Goal: Information Seeking & Learning: Learn about a topic

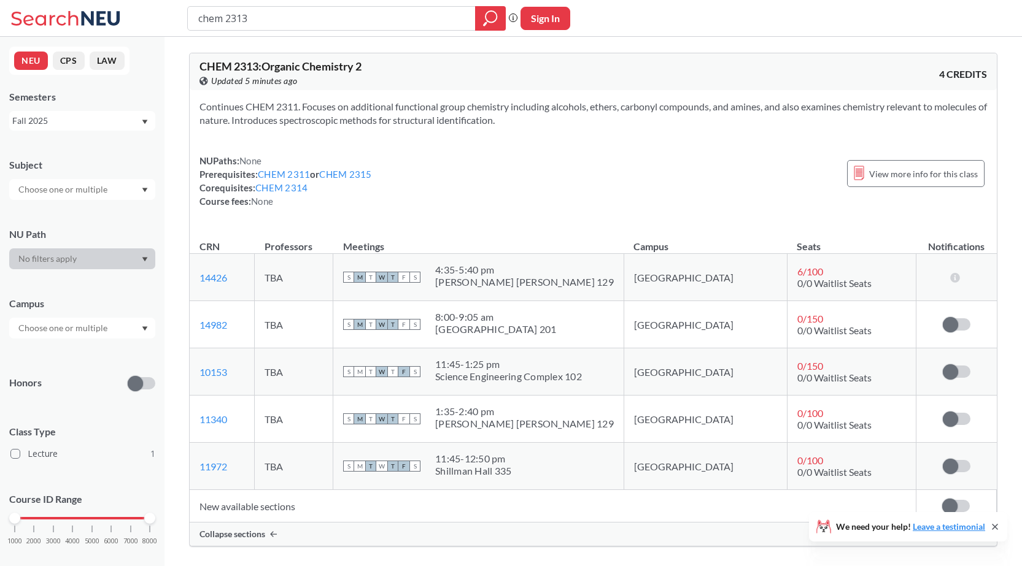
scroll to position [123, 0]
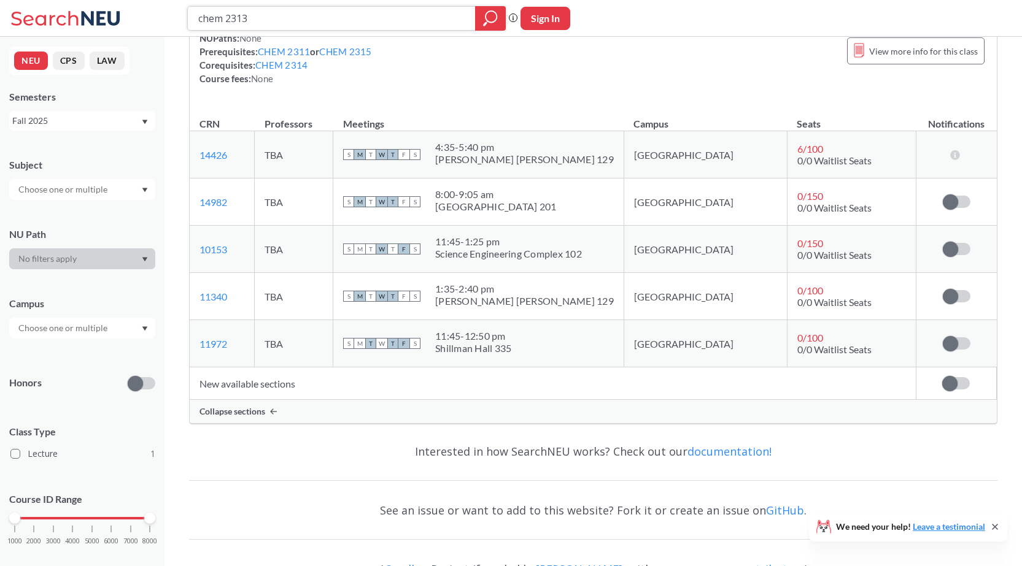
click at [264, 21] on input "chem 2313" at bounding box center [331, 18] width 269 height 21
type input "chem 2312"
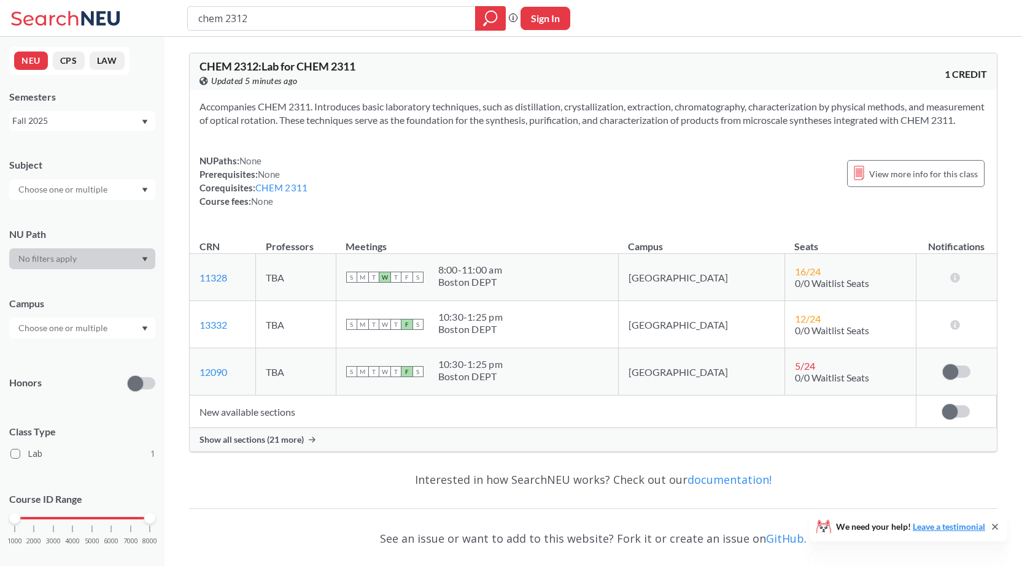
click at [292, 452] on div "Show all sections (21 more)" at bounding box center [593, 439] width 807 height 23
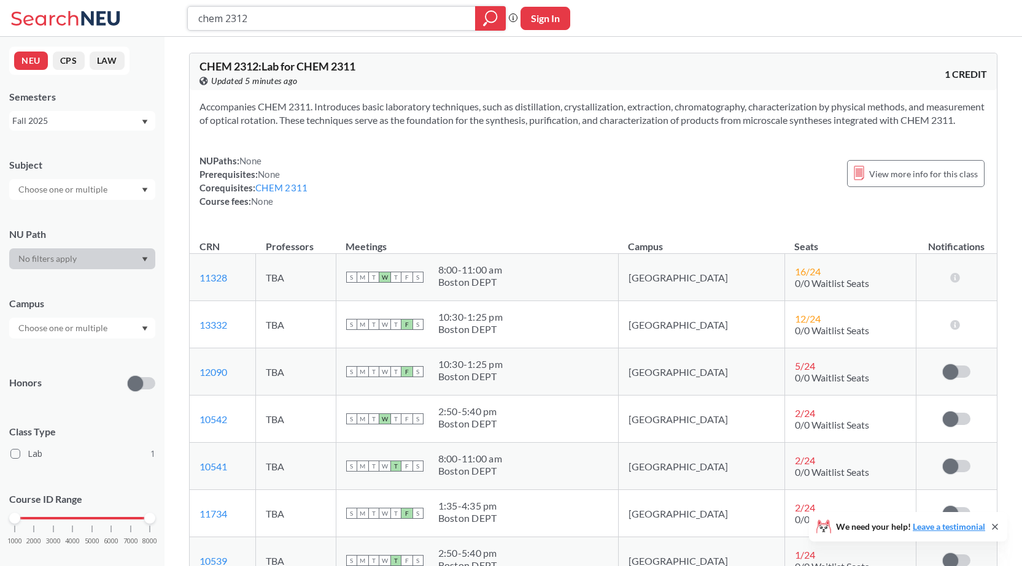
click at [323, 20] on input "chem 2312" at bounding box center [331, 18] width 269 height 21
type input "chem 2314"
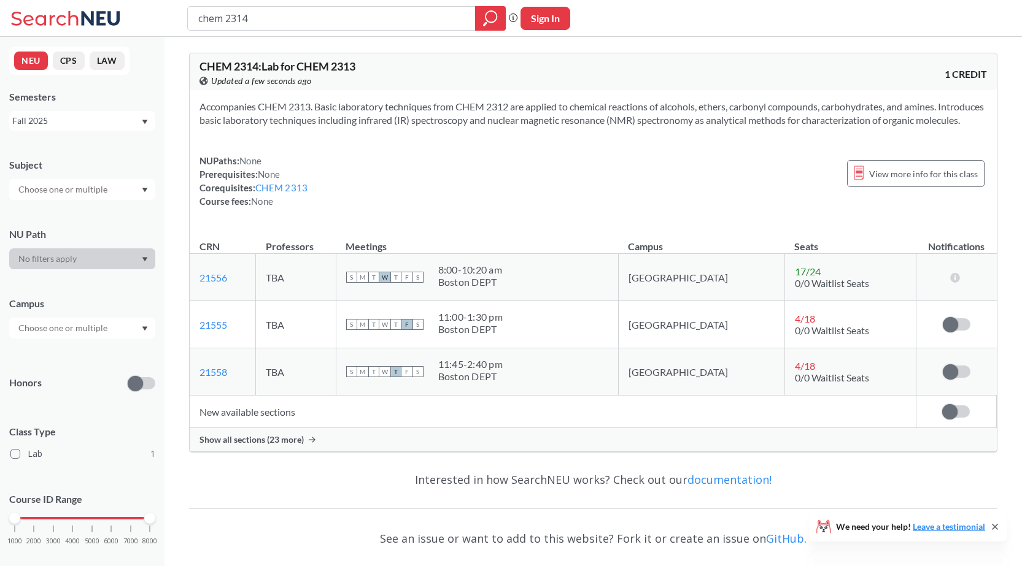
click at [299, 446] on span "Show all sections (23 more)" at bounding box center [251, 439] width 104 height 11
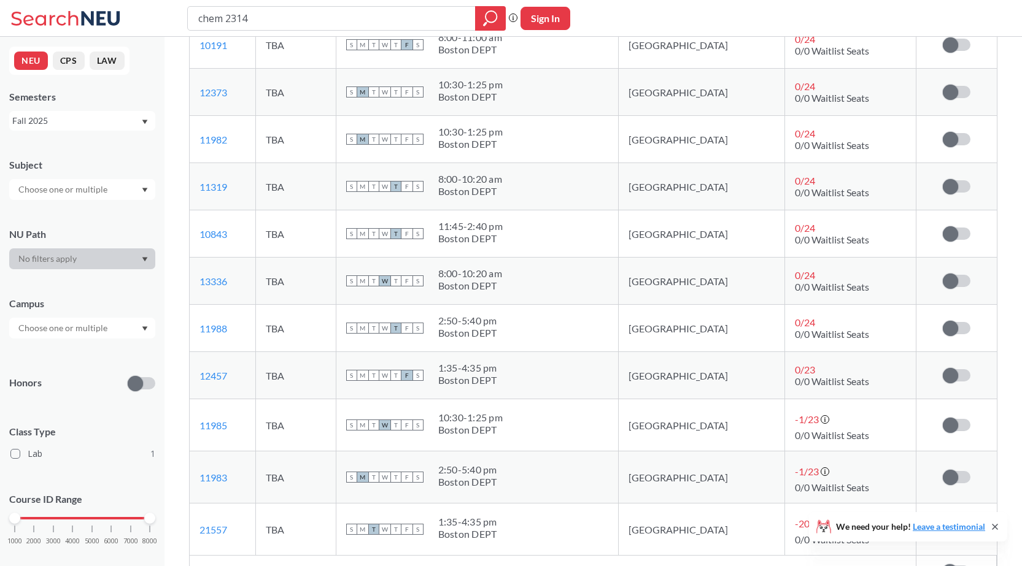
scroll to position [920, 0]
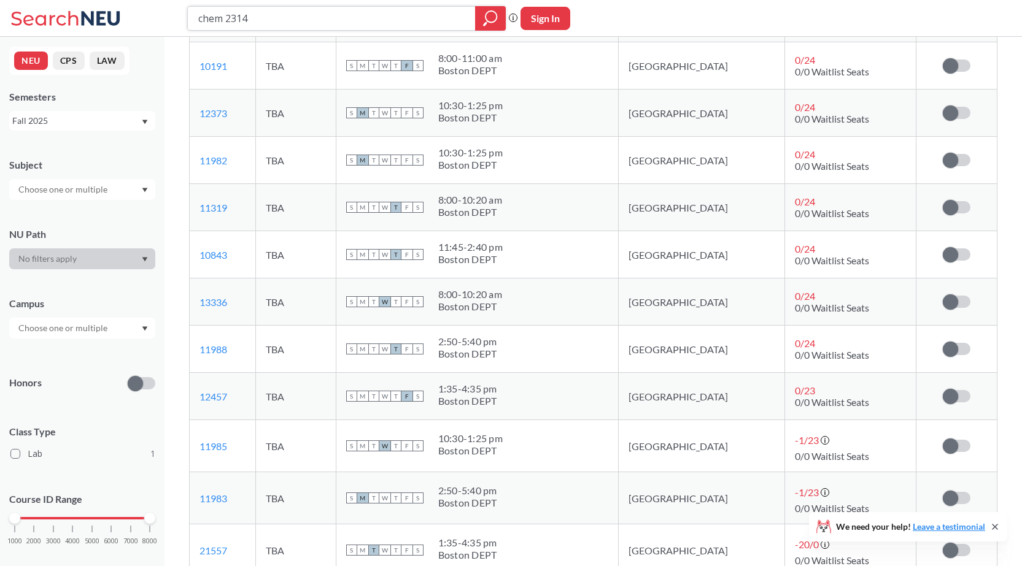
click at [334, 20] on input "chem 2314" at bounding box center [331, 18] width 269 height 21
click at [611, 279] on td "S M T W T F S 11:45 - 2:40 pm Boston DEPT" at bounding box center [477, 254] width 282 height 47
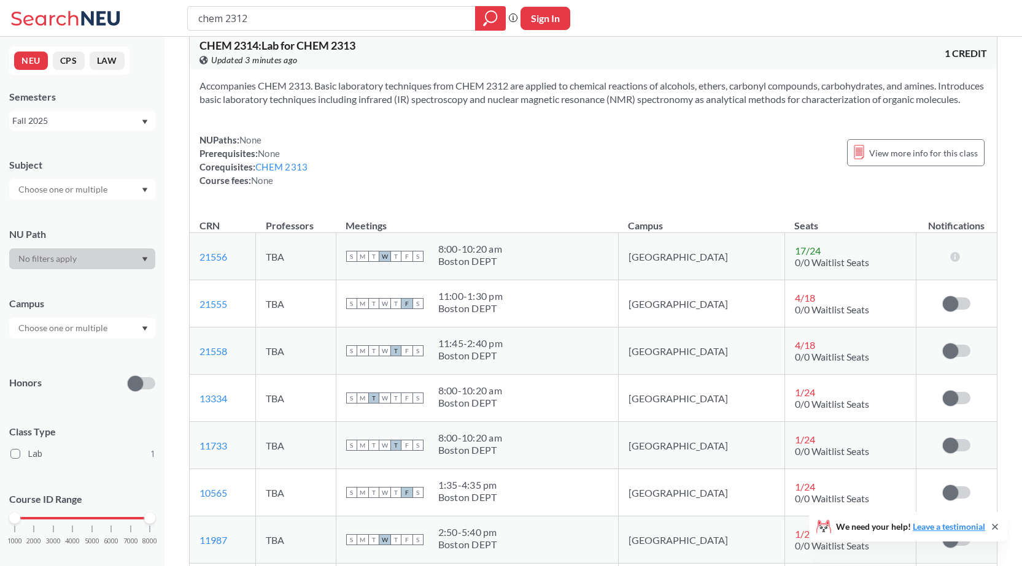
scroll to position [0, 0]
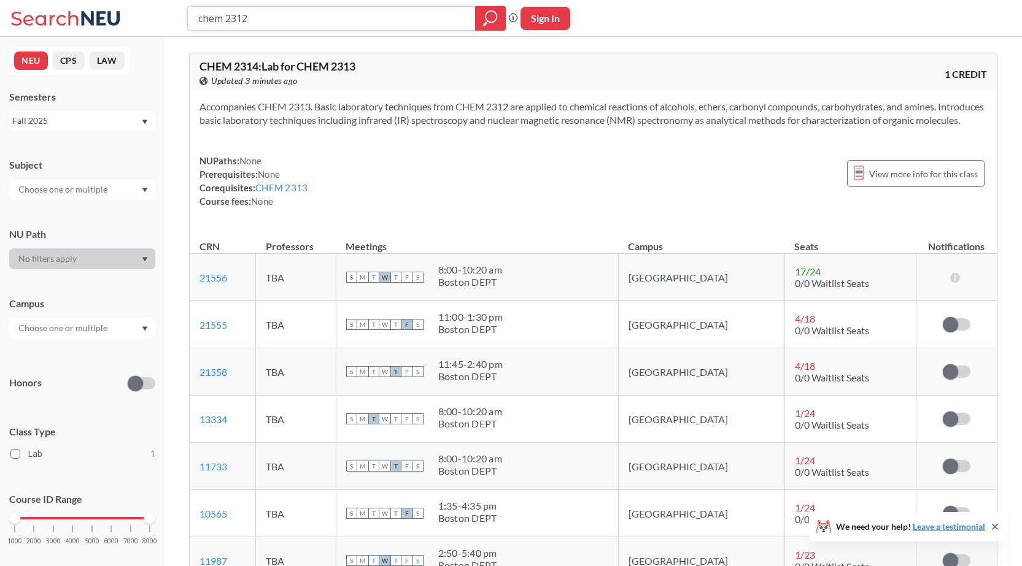
click at [284, 15] on input "chem 2312" at bounding box center [331, 18] width 269 height 21
click at [488, 16] on icon "magnifying glass" at bounding box center [490, 18] width 15 height 17
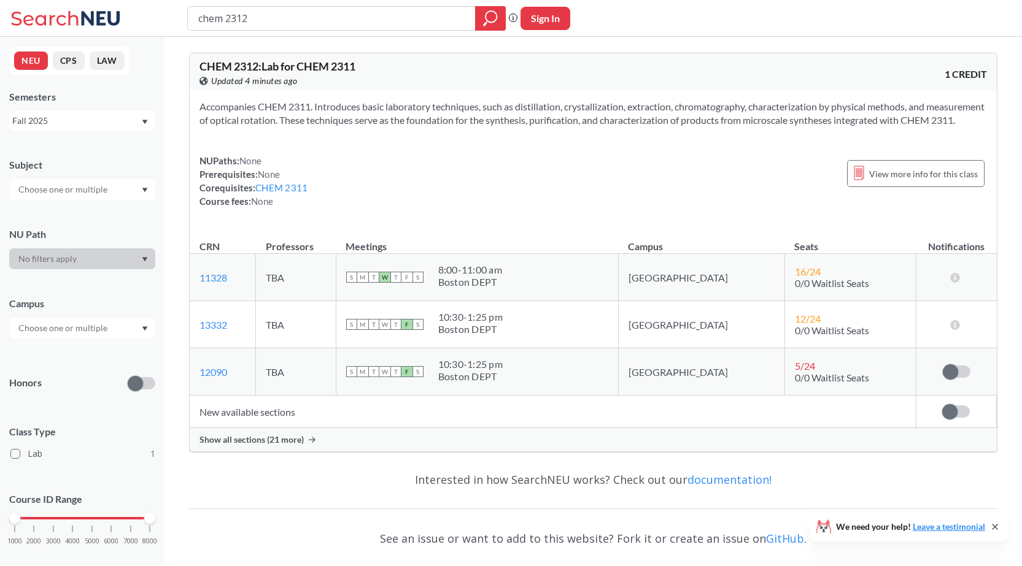
click at [284, 452] on div "Show all sections (21 more)" at bounding box center [593, 439] width 807 height 23
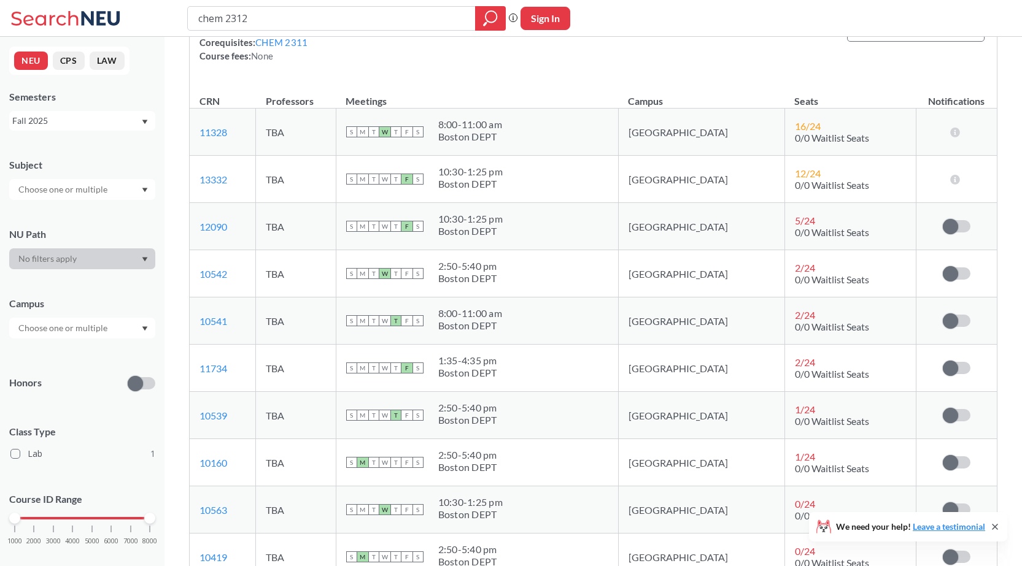
scroll to position [123, 0]
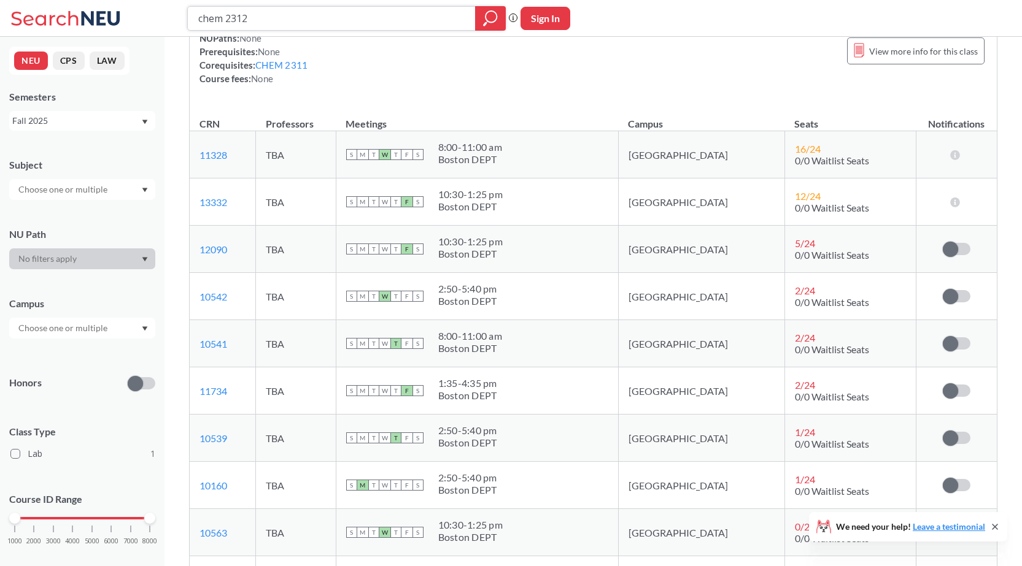
click at [312, 22] on input "chem 2312" at bounding box center [331, 18] width 269 height 21
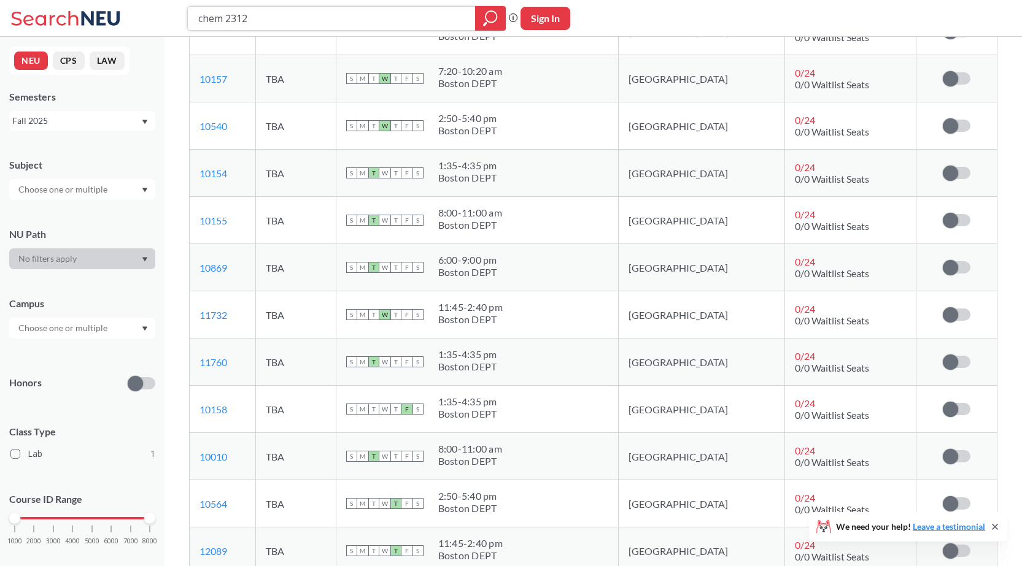
scroll to position [920, 0]
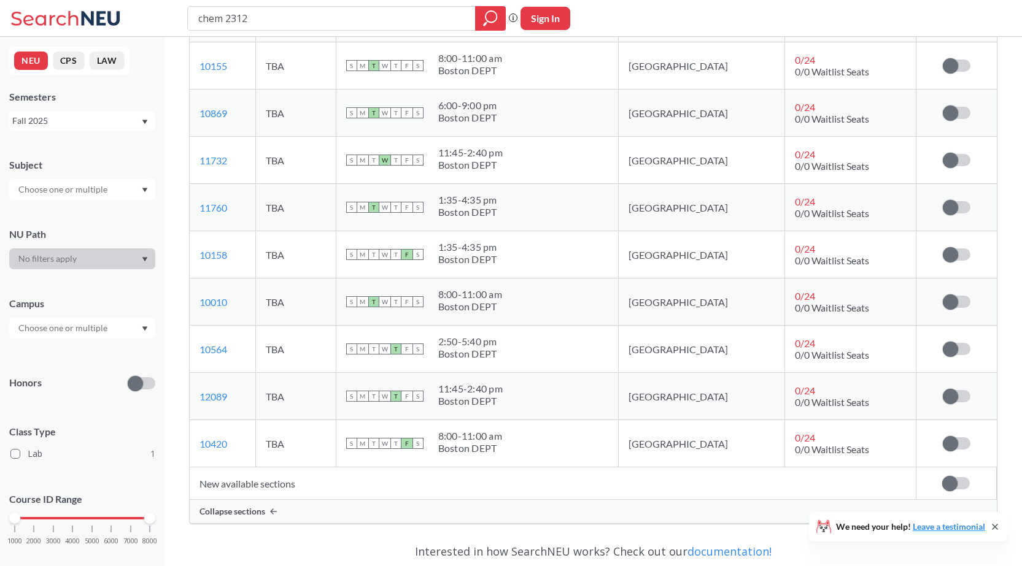
click at [254, 517] on span "Collapse sections" at bounding box center [232, 511] width 66 height 11
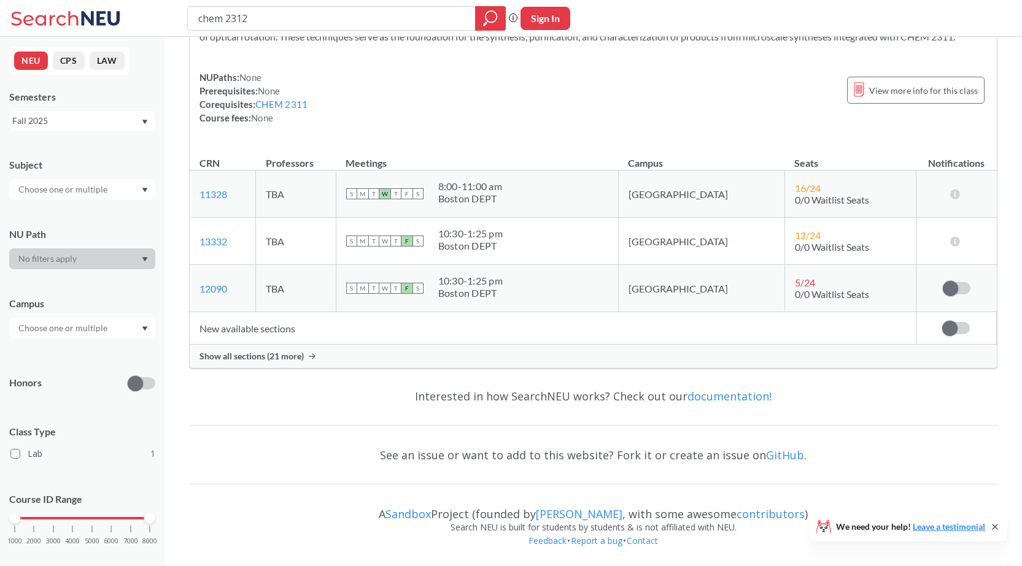
scroll to position [97, 0]
click at [279, 354] on span "Show all sections (21 more)" at bounding box center [251, 356] width 104 height 11
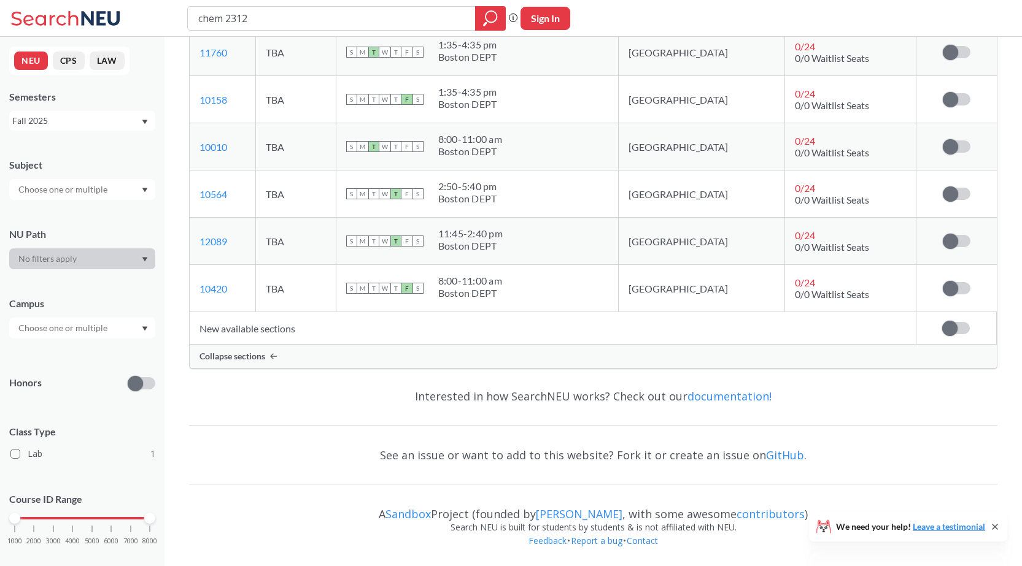
scroll to position [1089, 0]
click at [552, 380] on div "Interested in how SearchNEU works? Check out our documentation!" at bounding box center [593, 397] width 808 height 36
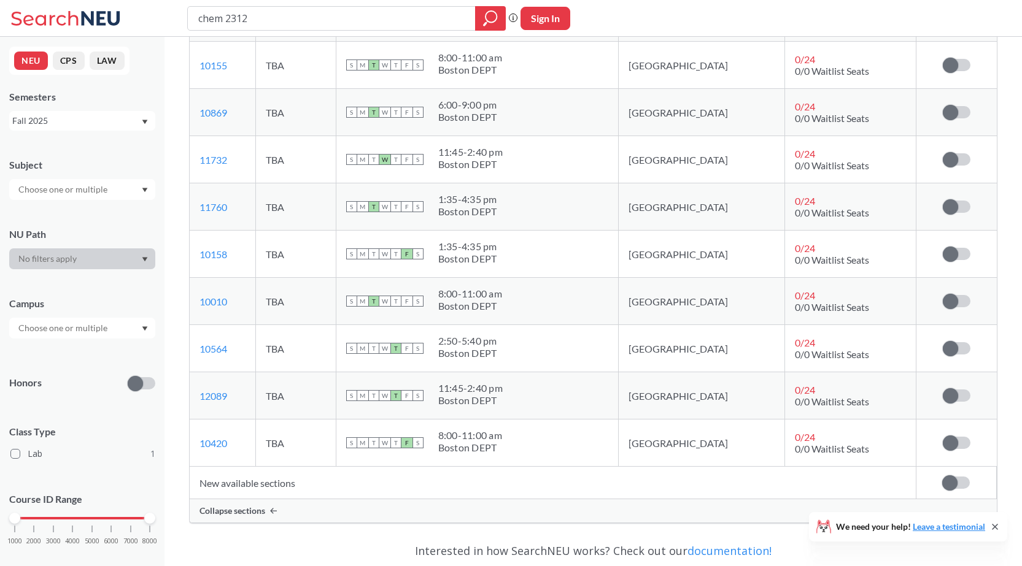
scroll to position [844, 0]
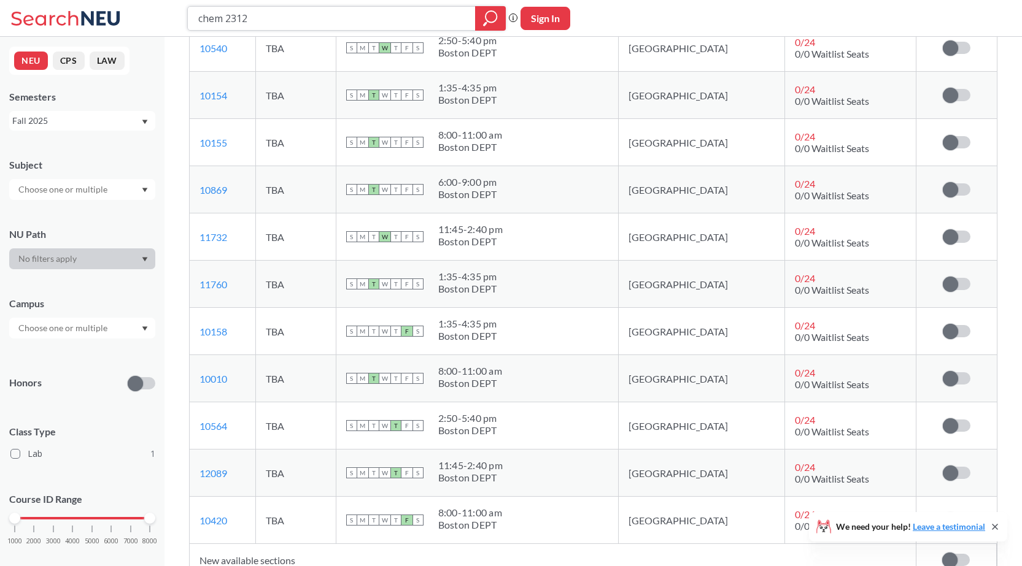
click at [370, 20] on input "chem 2312" at bounding box center [331, 18] width 269 height 21
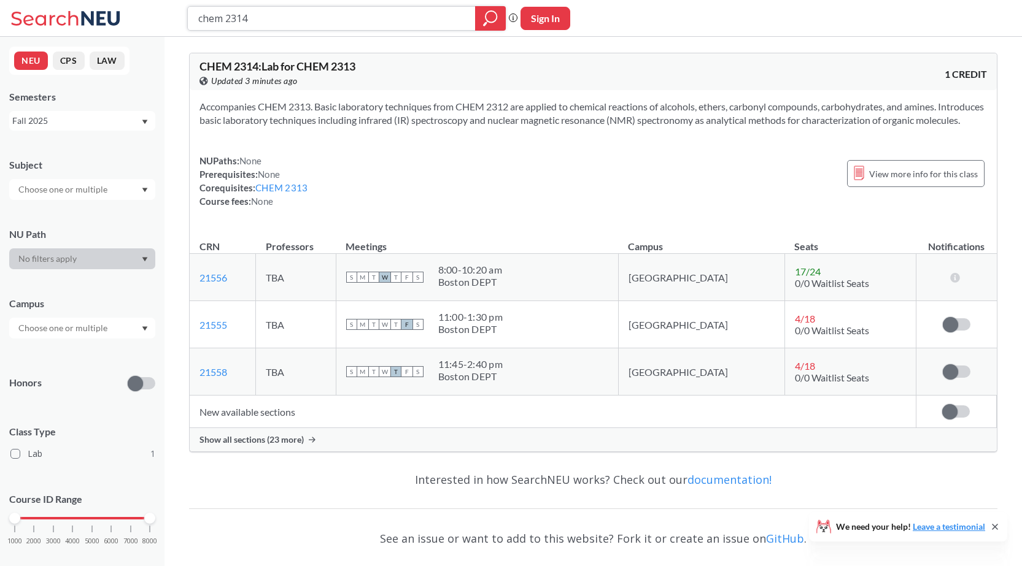
click at [494, 21] on icon "magnifying glass" at bounding box center [490, 16] width 11 height 11
click at [286, 446] on span "Show all sections (23 more)" at bounding box center [251, 439] width 104 height 11
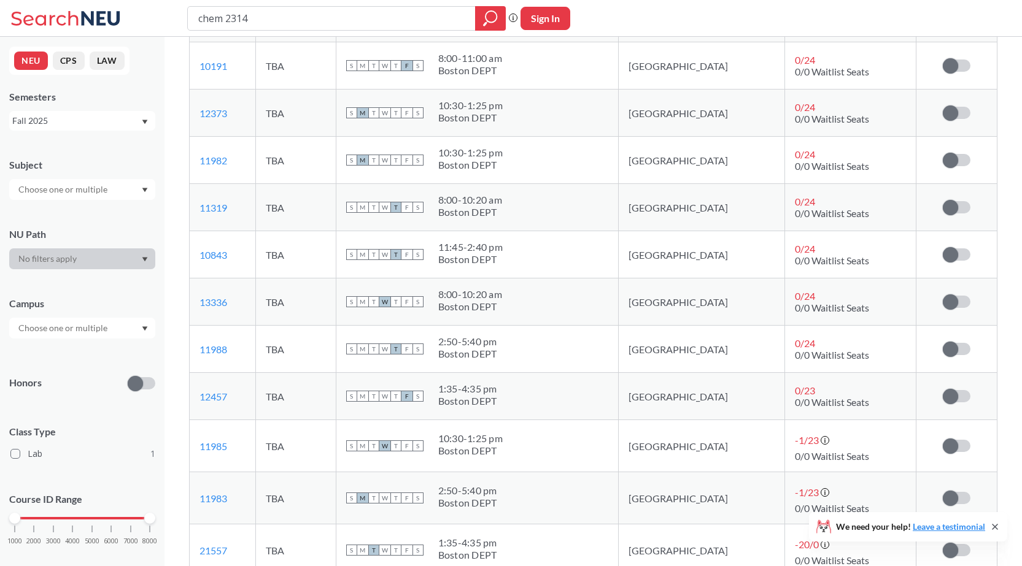
scroll to position [1166, 0]
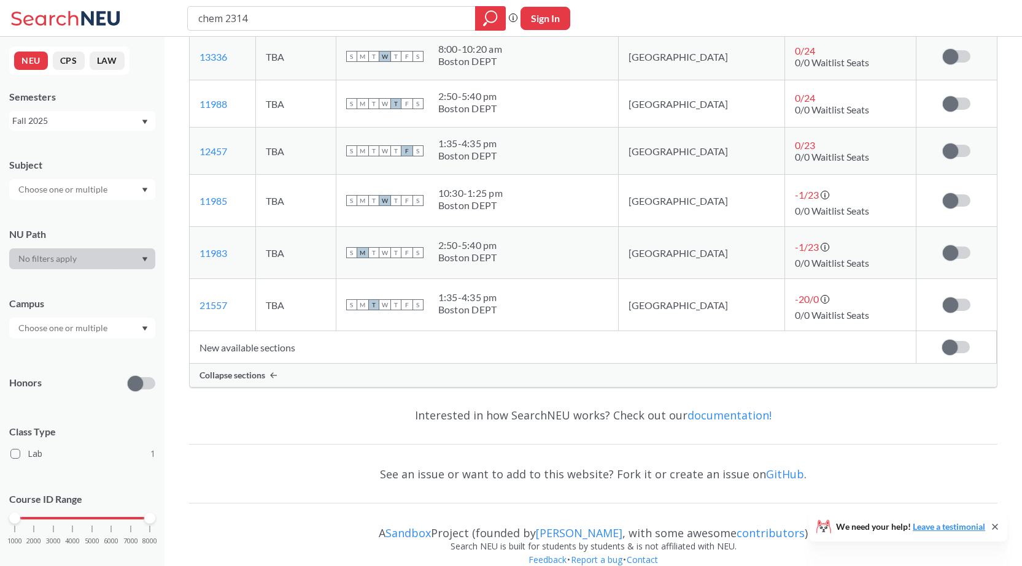
click at [244, 381] on span "Collapse sections" at bounding box center [232, 375] width 66 height 11
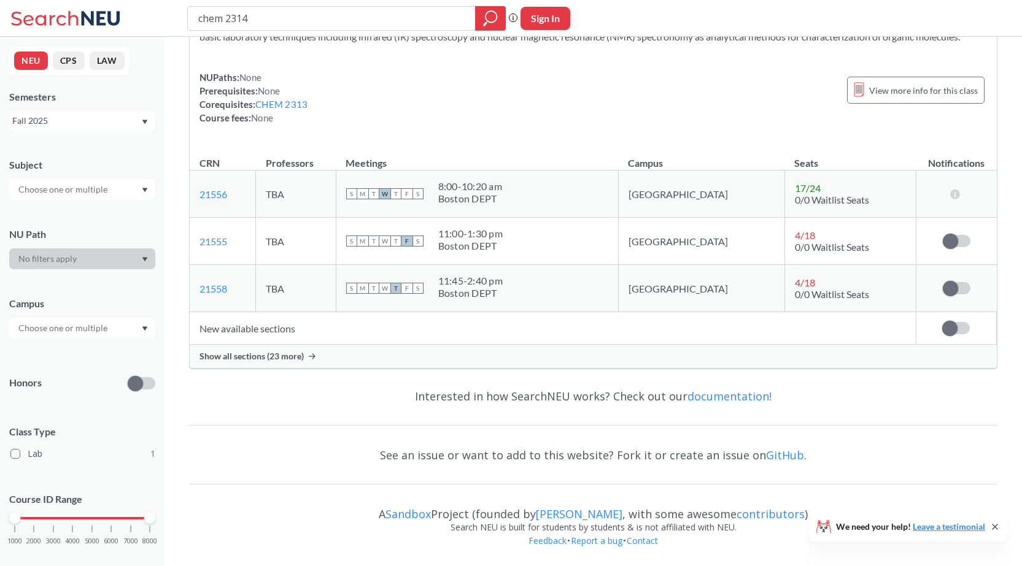
scroll to position [97, 0]
click at [249, 356] on span "Show all sections (23 more)" at bounding box center [251, 356] width 104 height 11
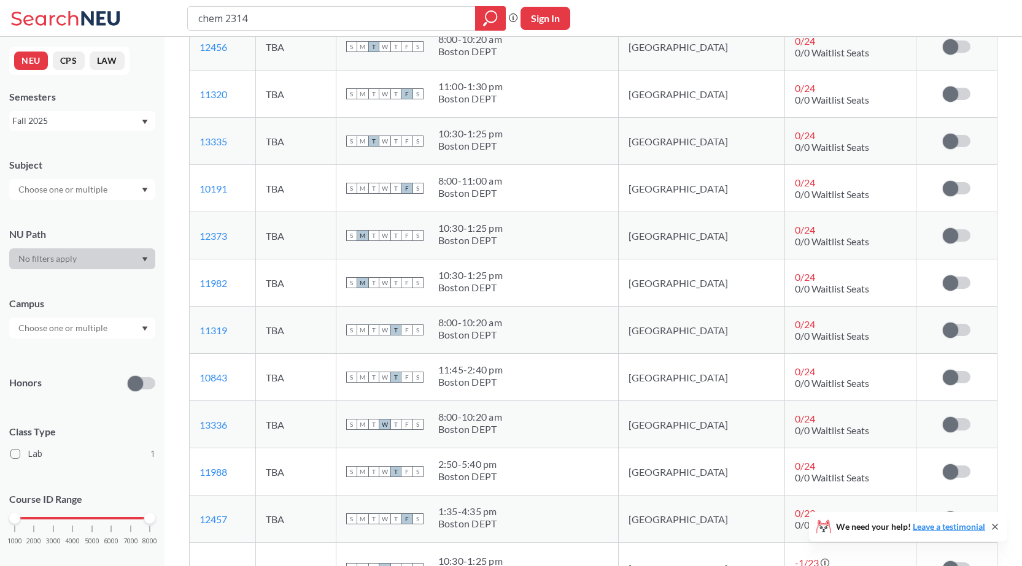
scroll to position [1166, 0]
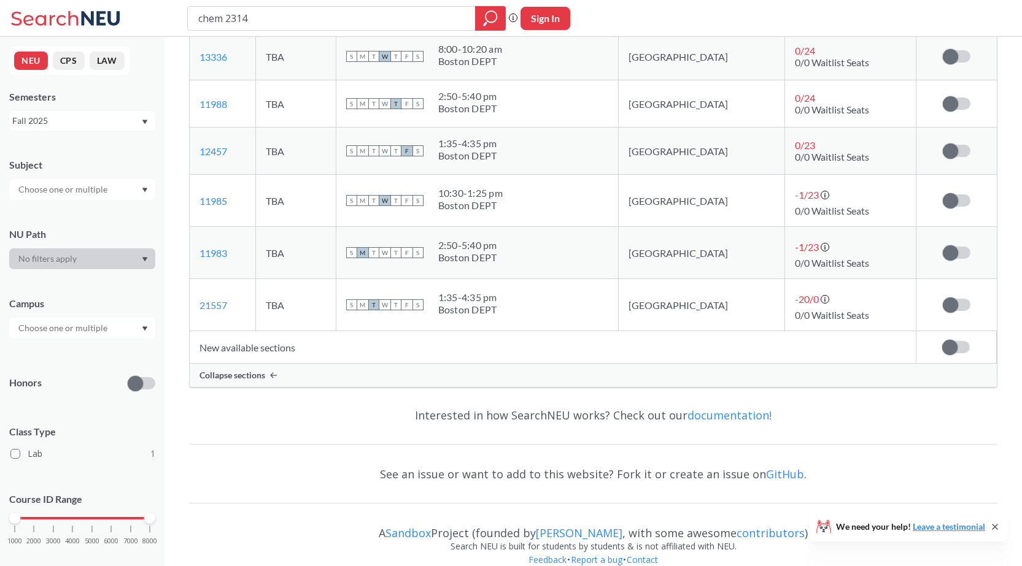
click at [255, 381] on span "Collapse sections" at bounding box center [232, 375] width 66 height 11
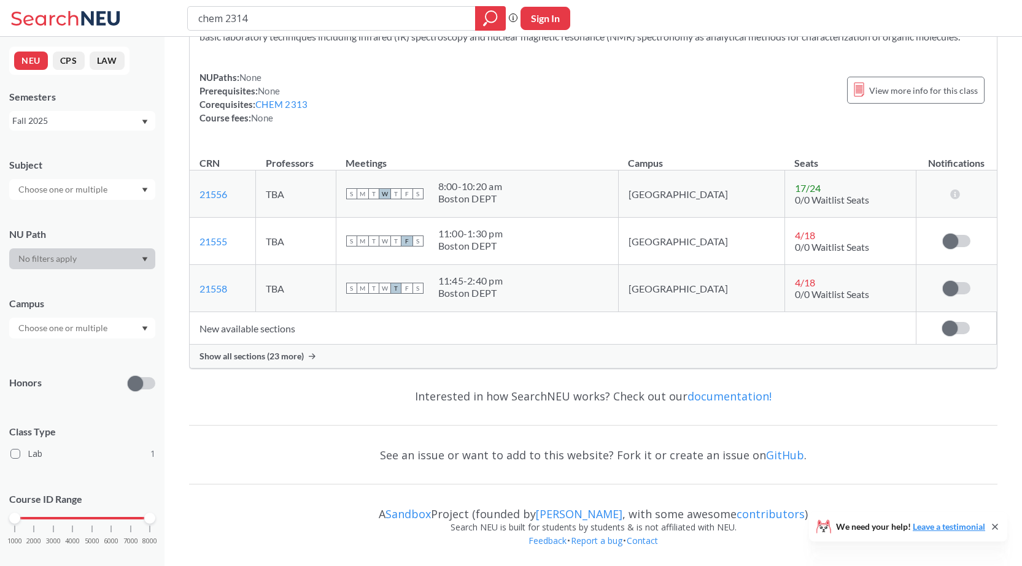
click at [268, 357] on span "Show all sections (23 more)" at bounding box center [251, 356] width 104 height 11
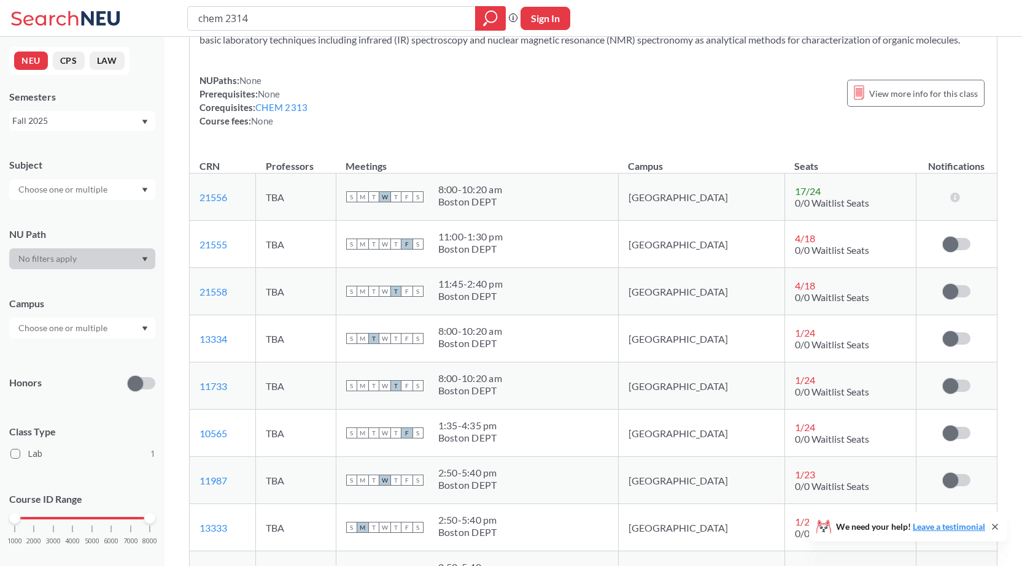
scroll to position [61, 0]
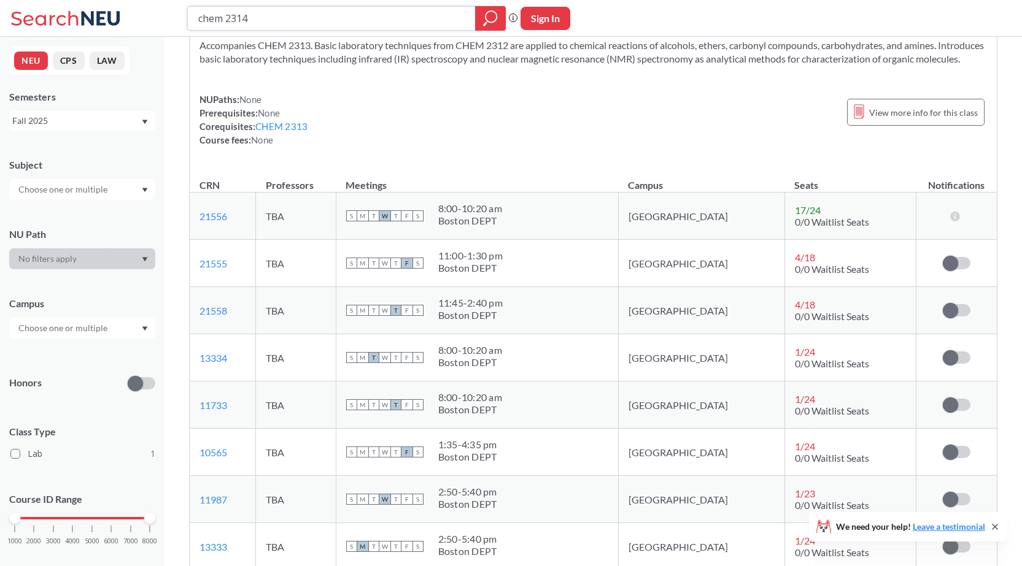
click at [289, 25] on input "chem 2314" at bounding box center [331, 18] width 269 height 21
type input "chem 2312"
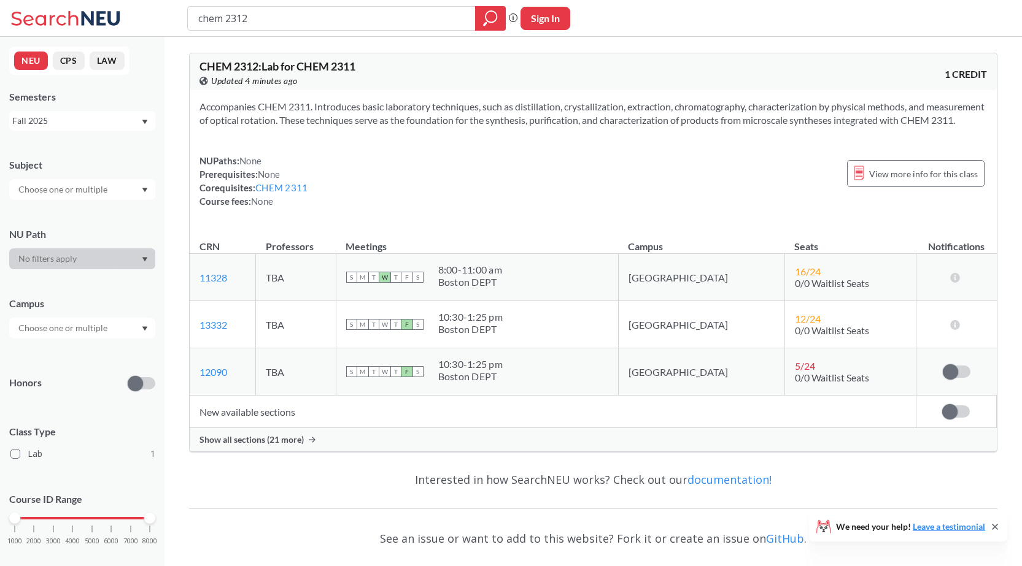
click at [288, 446] on span "Show all sections (21 more)" at bounding box center [251, 439] width 104 height 11
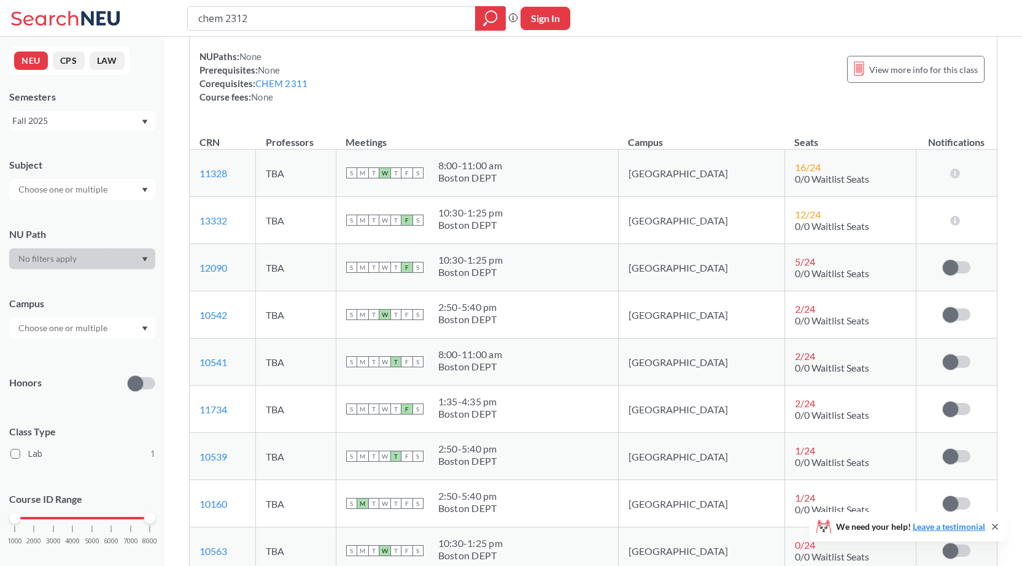
scroll to position [61, 0]
